Goal: Task Accomplishment & Management: Use online tool/utility

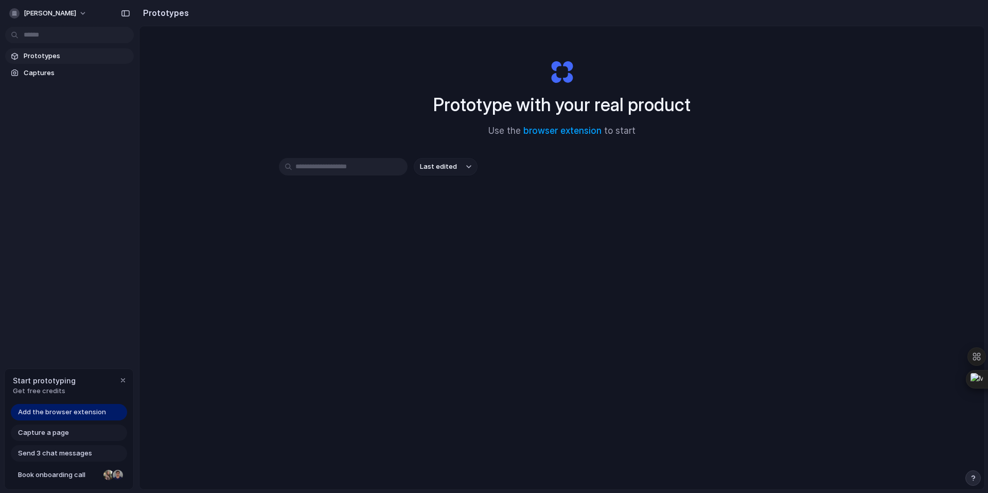
click at [45, 57] on span "Prototypes" at bounding box center [77, 56] width 106 height 10
click at [573, 132] on link "browser extension" at bounding box center [562, 131] width 78 height 10
click at [59, 433] on span "Capture a page" at bounding box center [43, 433] width 51 height 10
click at [50, 434] on span "Capture a page" at bounding box center [43, 433] width 51 height 10
click at [49, 436] on span "Capture a page" at bounding box center [43, 433] width 51 height 10
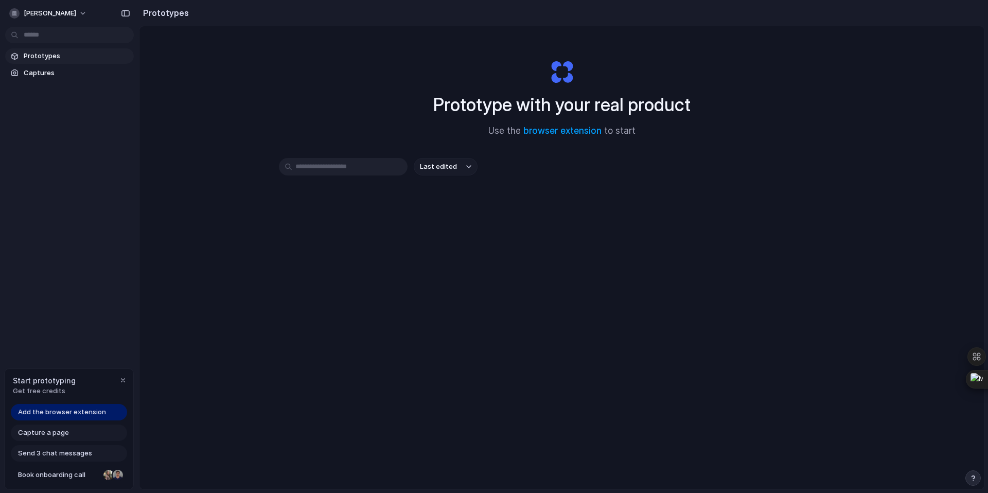
click at [48, 434] on span "Capture a page" at bounding box center [43, 433] width 51 height 10
click at [122, 380] on div "button" at bounding box center [123, 380] width 8 height 8
click at [35, 72] on span "Captures" at bounding box center [77, 73] width 106 height 10
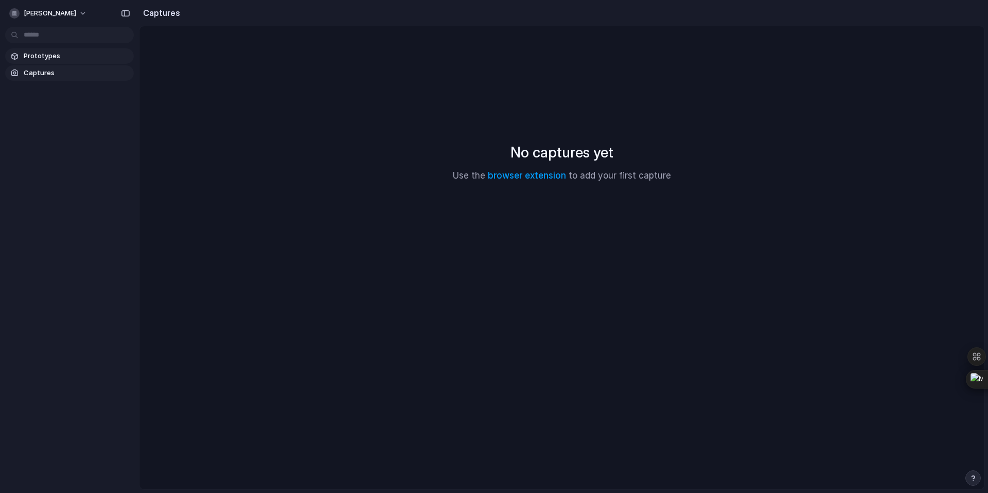
click at [37, 56] on span "Prototypes" at bounding box center [77, 56] width 106 height 10
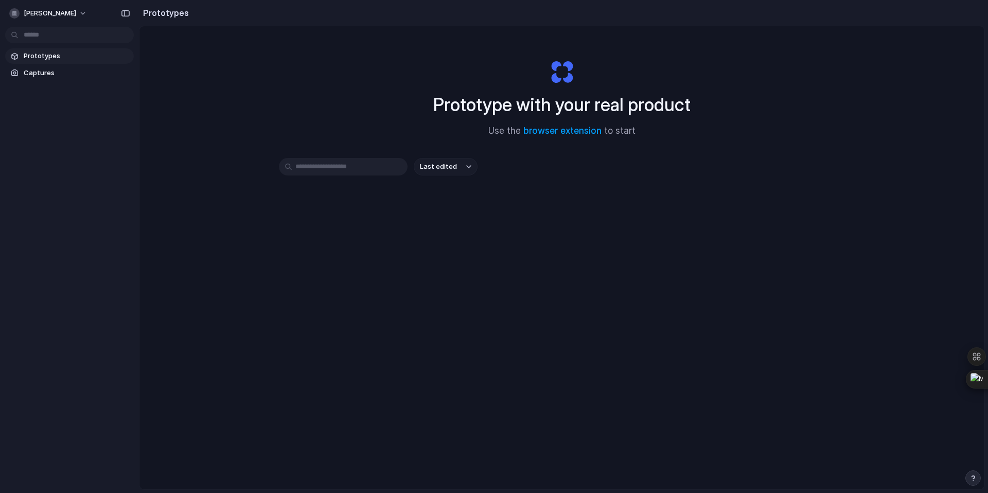
click at [292, 202] on div "Last edited" at bounding box center [562, 203] width 566 height 91
click at [126, 14] on div "button" at bounding box center [125, 13] width 9 height 7
click at [81, 13] on button "[PERSON_NAME]" at bounding box center [48, 13] width 87 height 16
click at [81, 13] on div "Settings Invite members Change theme Sign out" at bounding box center [494, 246] width 988 height 493
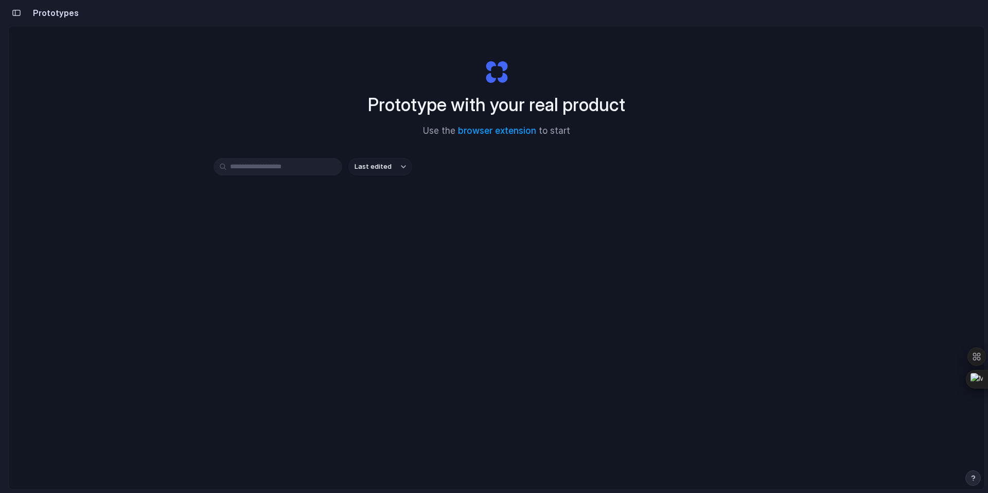
click at [281, 168] on input "text" at bounding box center [278, 166] width 129 height 17
click at [276, 214] on div "Last edited" at bounding box center [497, 203] width 566 height 91
click at [974, 355] on icon at bounding box center [976, 356] width 9 height 9
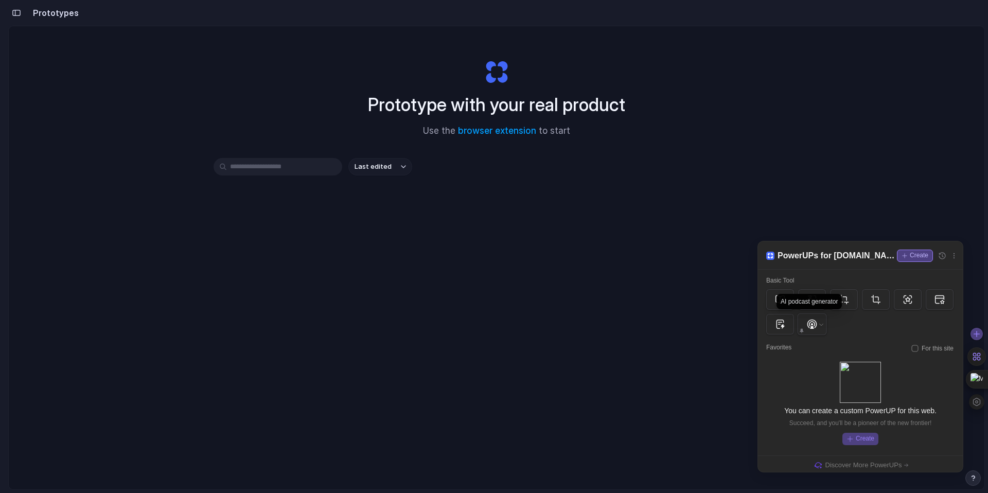
click at [810, 323] on icon at bounding box center [811, 323] width 11 height 11
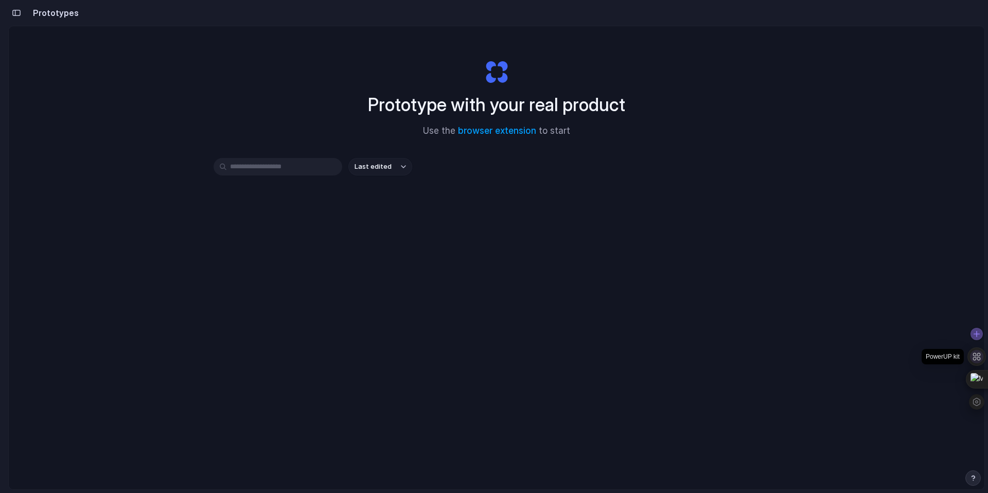
click at [979, 355] on icon at bounding box center [976, 356] width 9 height 9
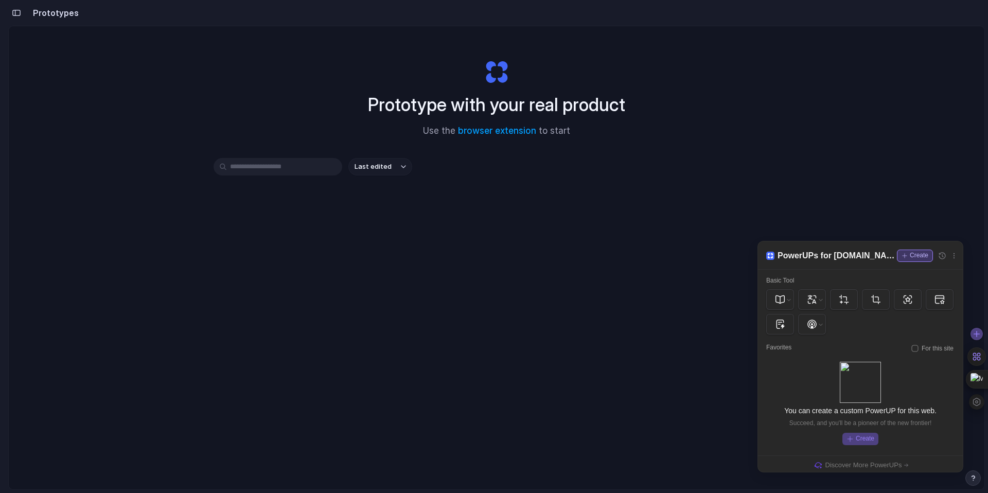
click at [906, 255] on div "Create" at bounding box center [915, 256] width 36 height 12
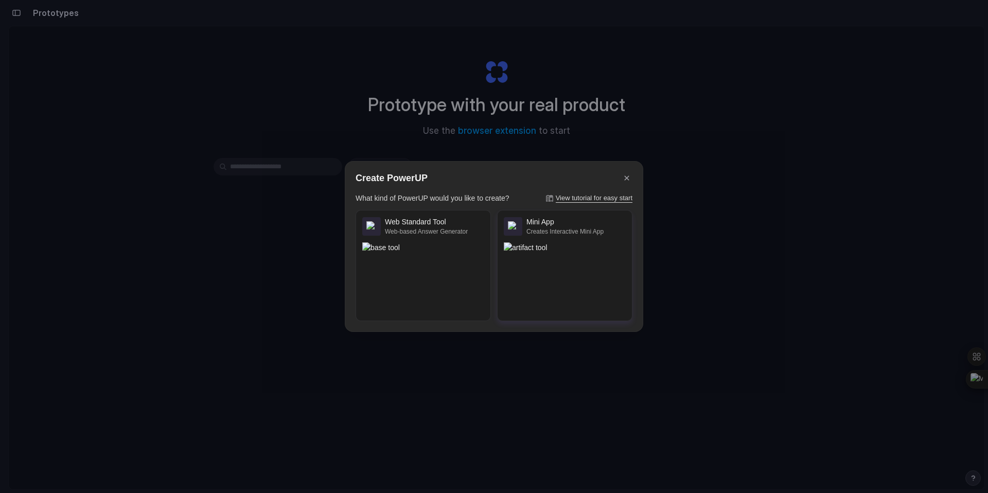
click at [583, 253] on img at bounding box center [565, 247] width 122 height 11
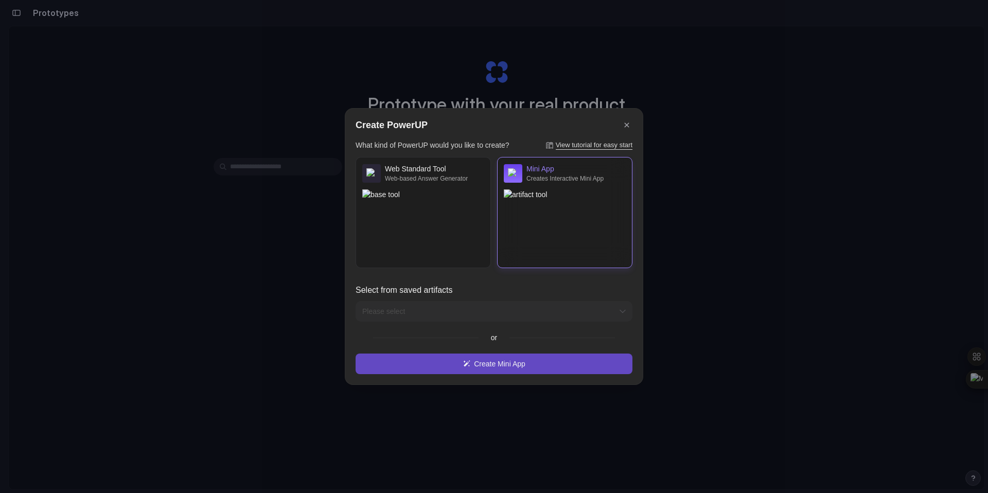
click at [496, 366] on div "Create Mini App" at bounding box center [493, 363] width 277 height 21
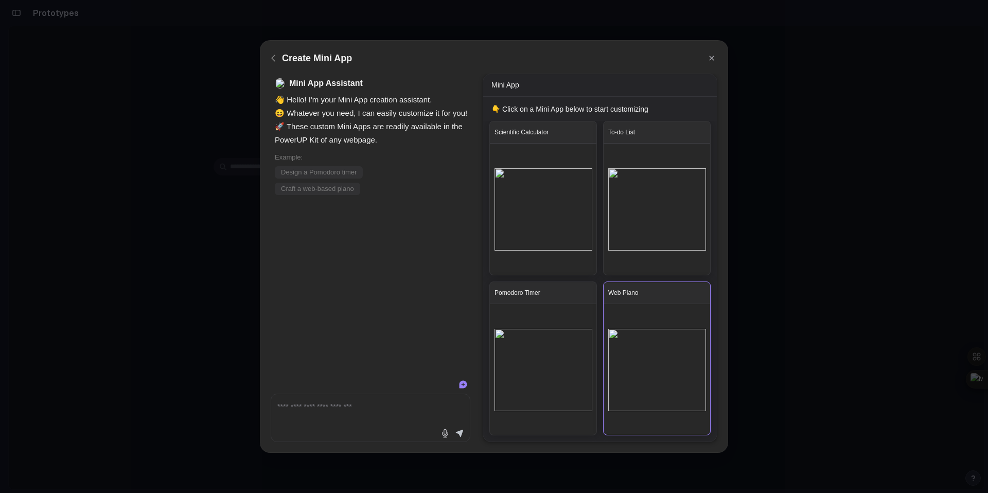
click at [630, 364] on img at bounding box center [657, 370] width 98 height 82
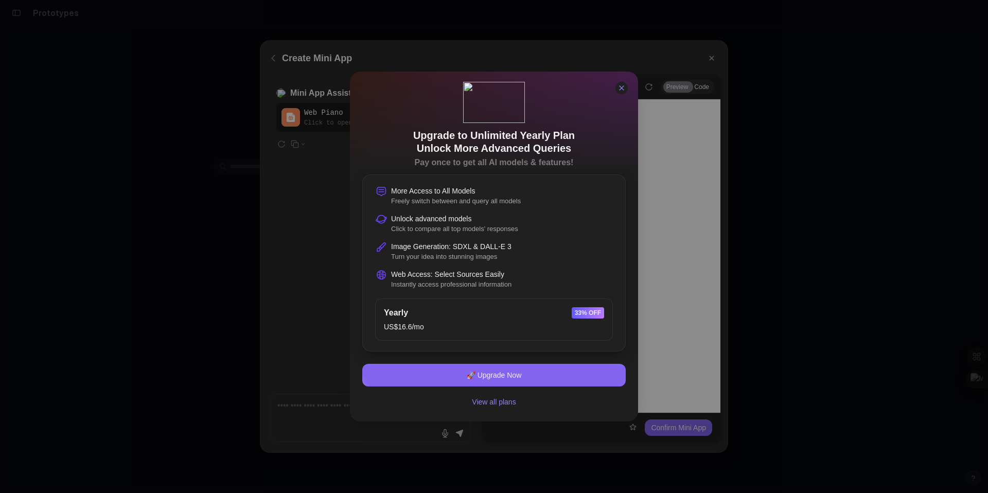
click at [626, 86] on div at bounding box center [621, 88] width 12 height 12
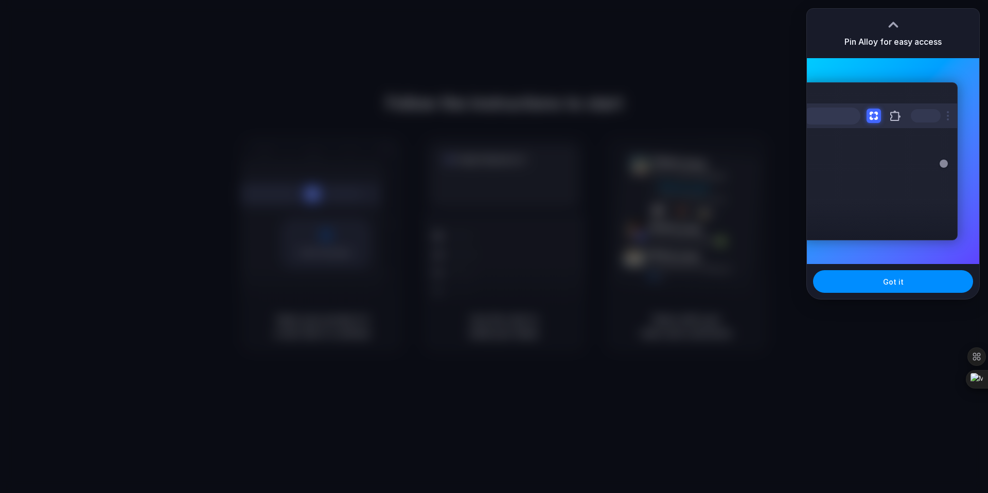
click at [714, 186] on div at bounding box center [494, 246] width 988 height 493
click at [494, 246] on div at bounding box center [494, 246] width 0 height 0
